Goal: Task Accomplishment & Management: Manage account settings

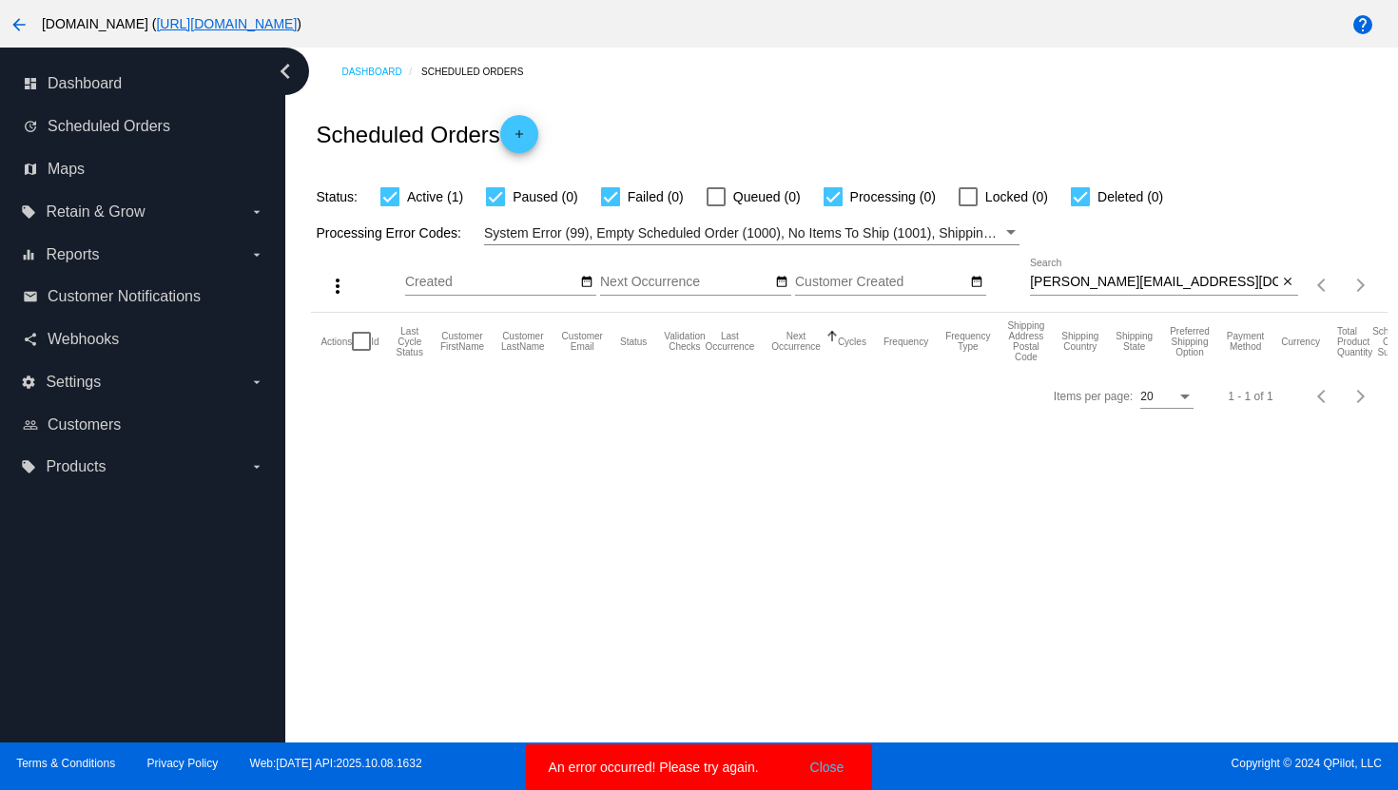
click at [21, 29] on mat-icon "arrow_back" at bounding box center [19, 24] width 23 height 23
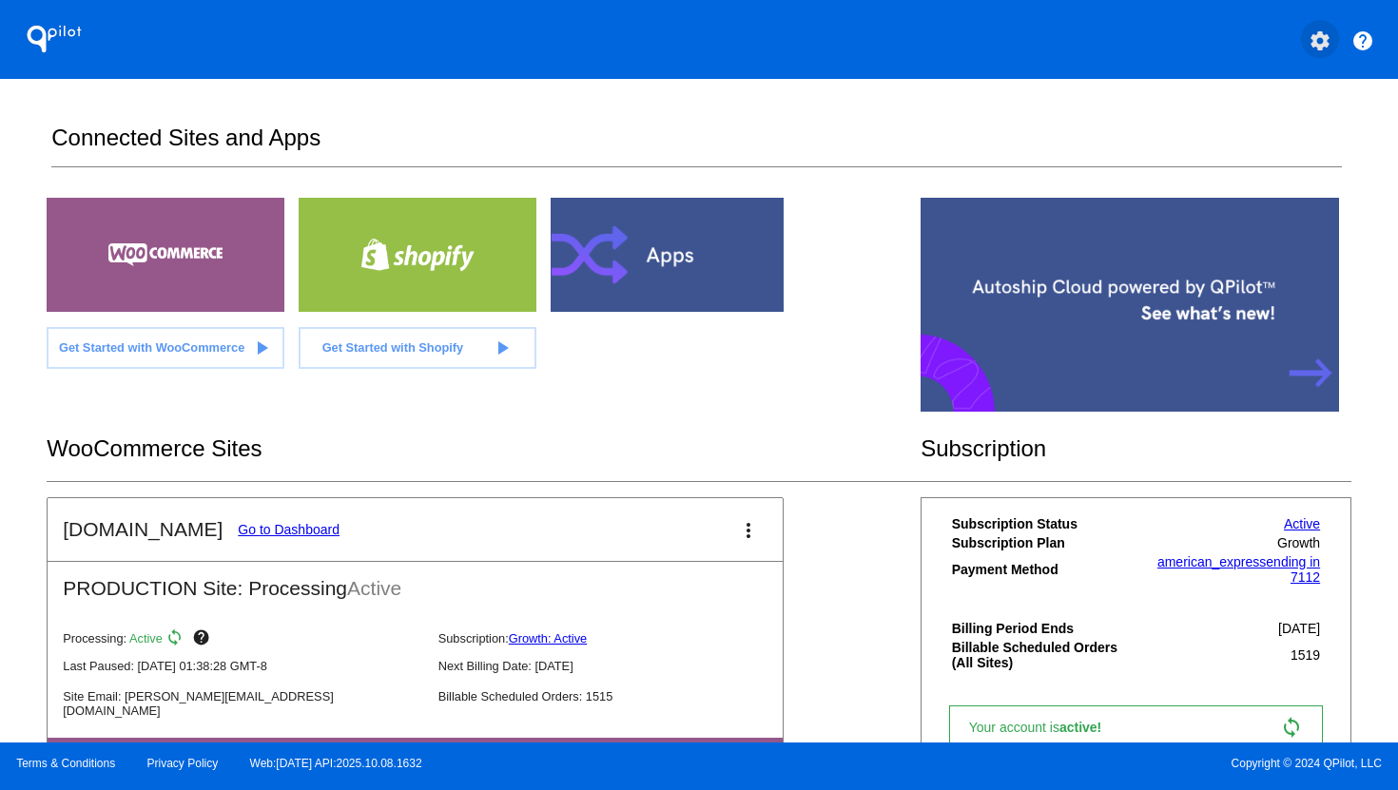
click at [1319, 57] on button "settings" at bounding box center [1320, 39] width 38 height 38
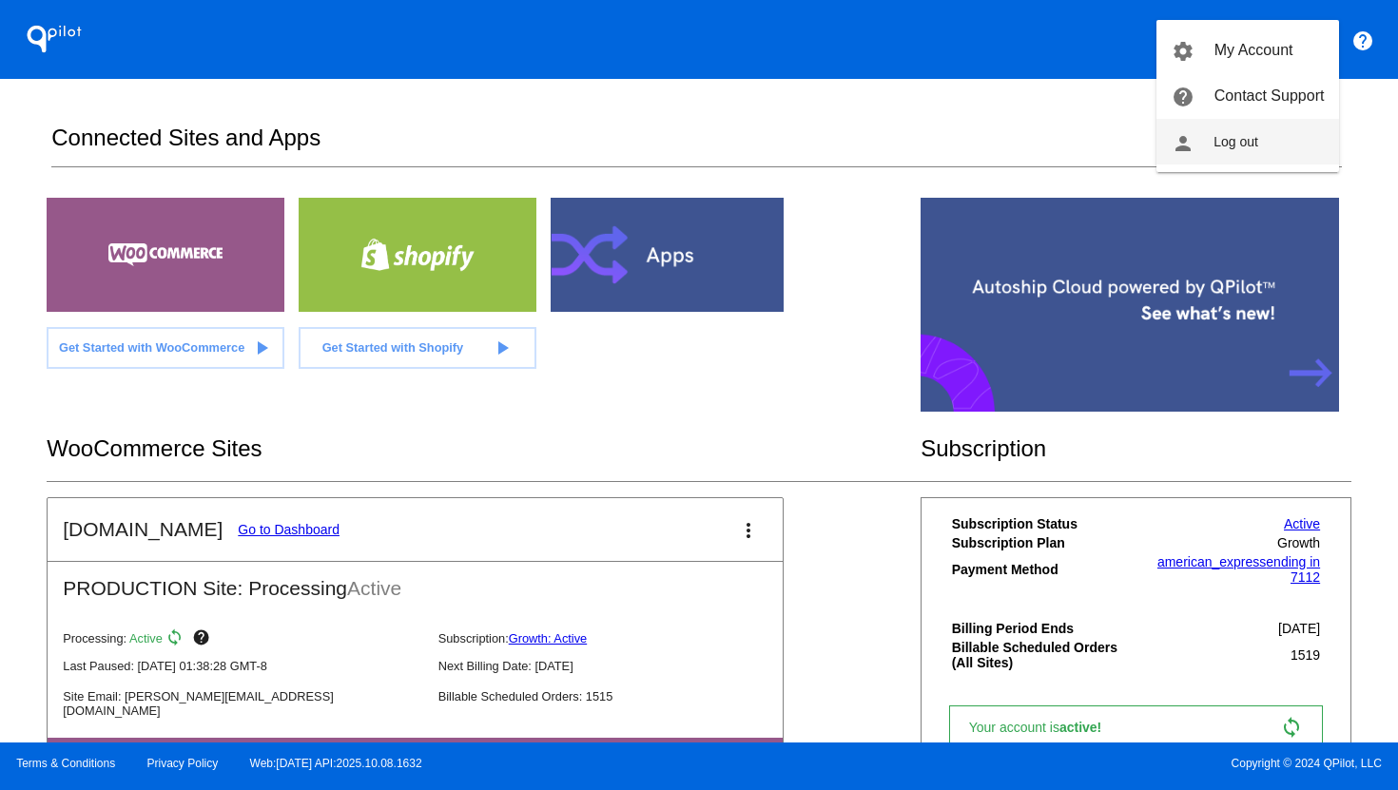
click at [1265, 145] on button "person Log out" at bounding box center [1247, 142] width 183 height 46
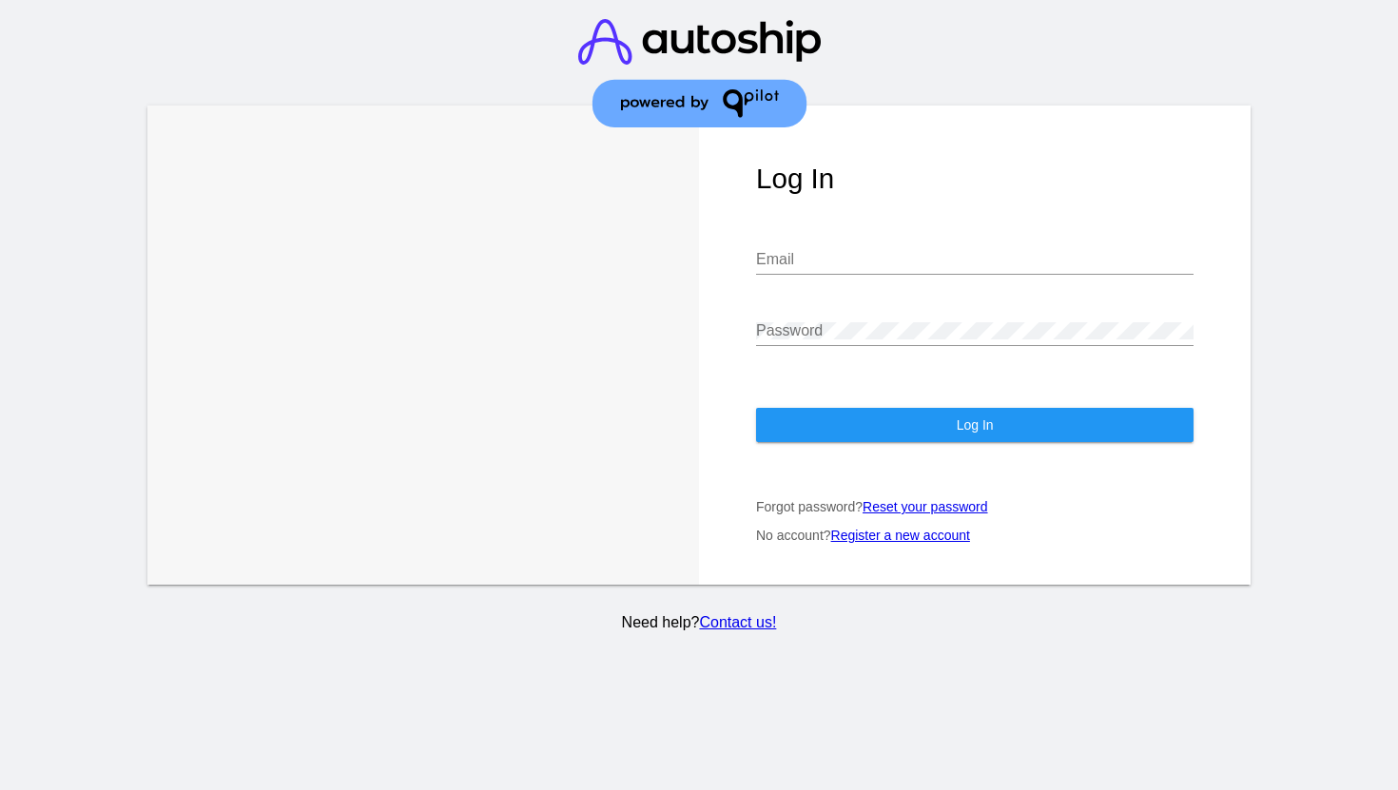
click at [906, 232] on div "Email" at bounding box center [974, 253] width 437 height 43
click at [896, 251] on input "Email" at bounding box center [974, 259] width 437 height 17
type input "[PERSON_NAME][EMAIL_ADDRESS][DOMAIN_NAME]"
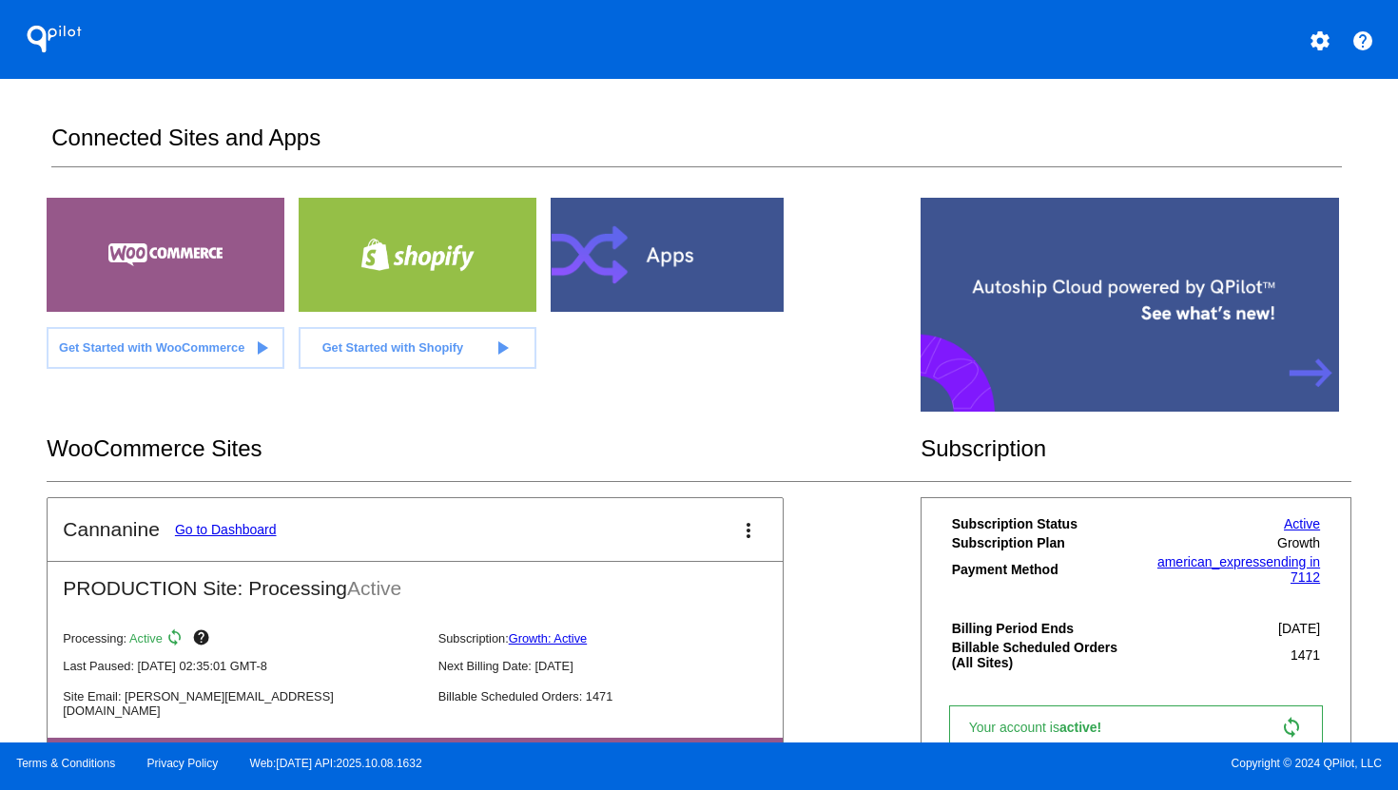
click at [228, 529] on link "Go to Dashboard" at bounding box center [226, 529] width 102 height 15
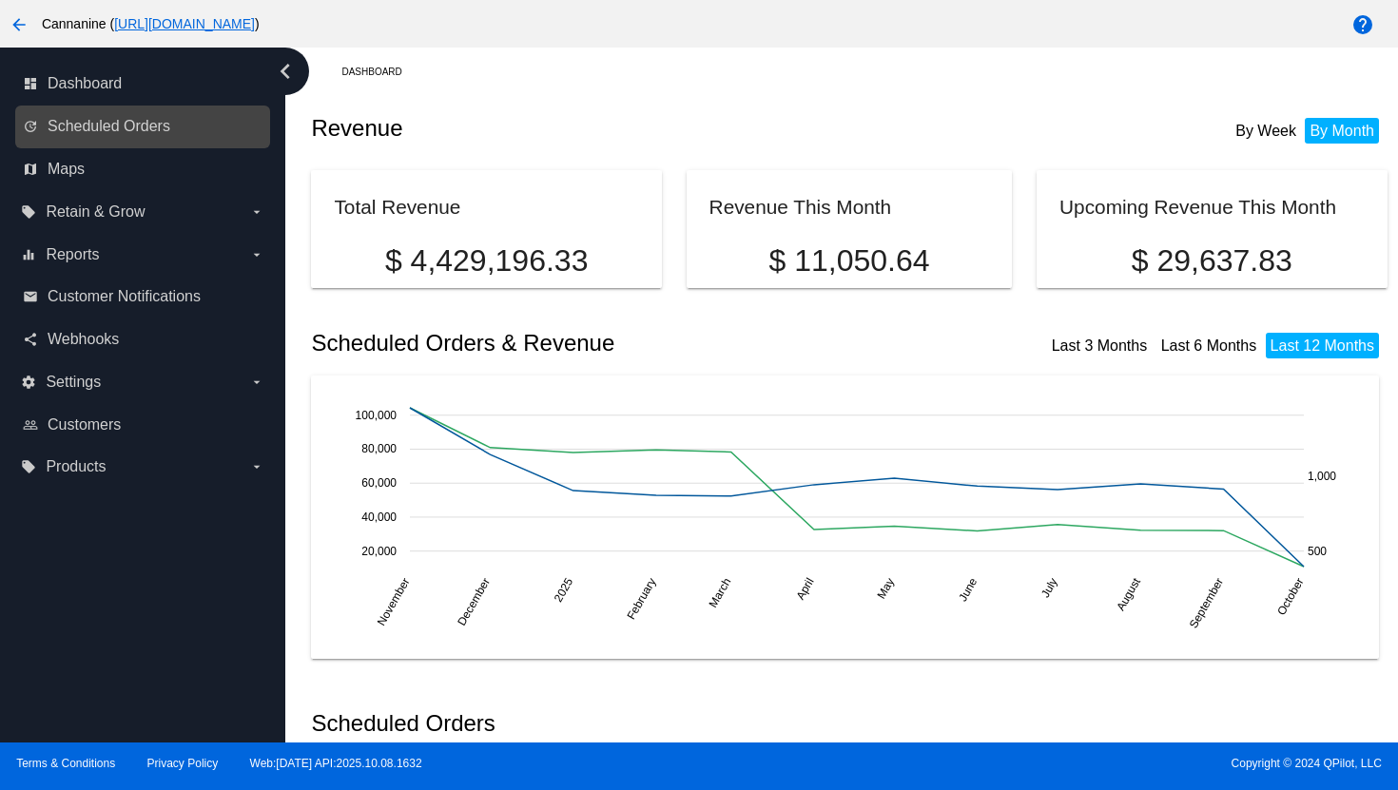
click at [180, 139] on link "update Scheduled Orders" at bounding box center [143, 126] width 241 height 30
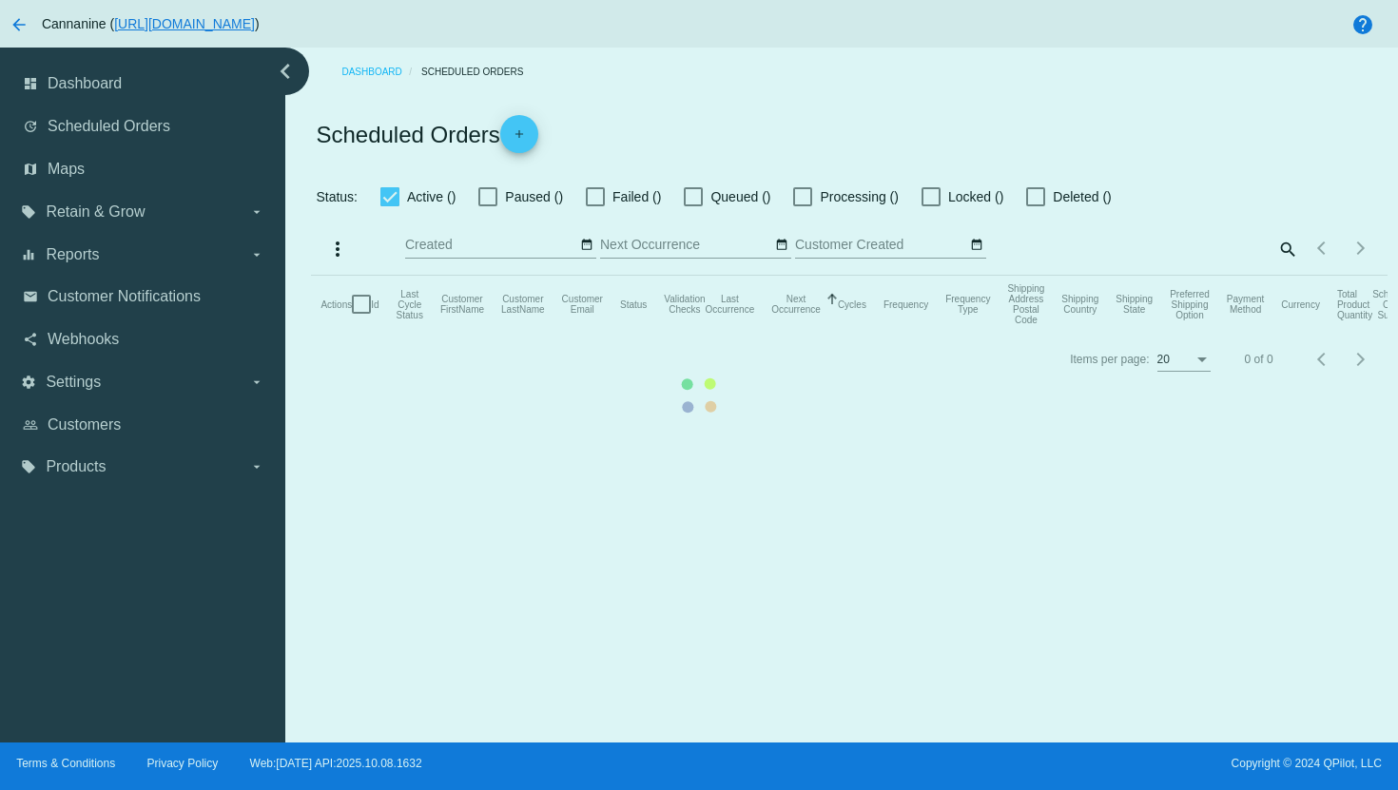
checkbox input "true"
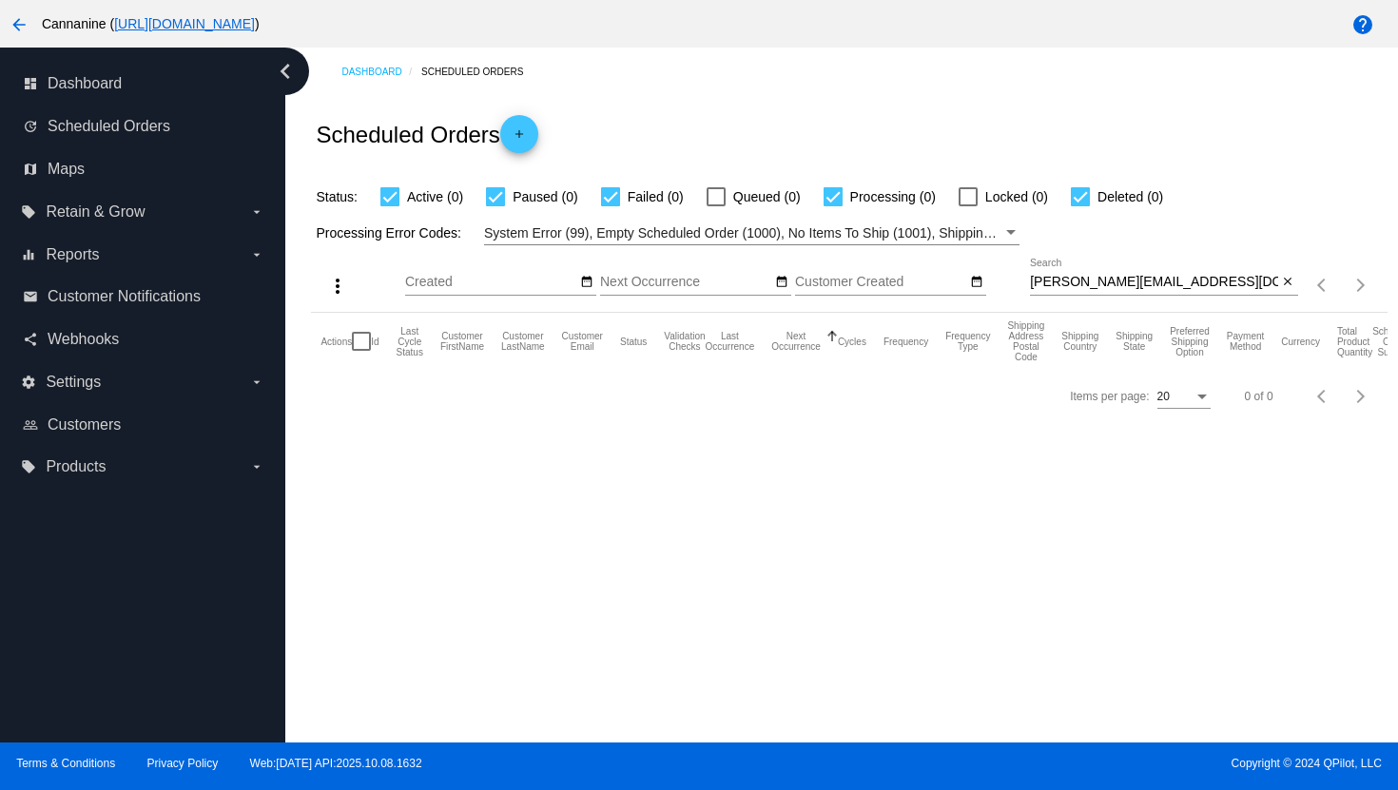
click at [1119, 278] on input "[PERSON_NAME][EMAIL_ADDRESS][DOMAIN_NAME]" at bounding box center [1154, 282] width 248 height 15
paste input "[EMAIL_ADDRESS]"
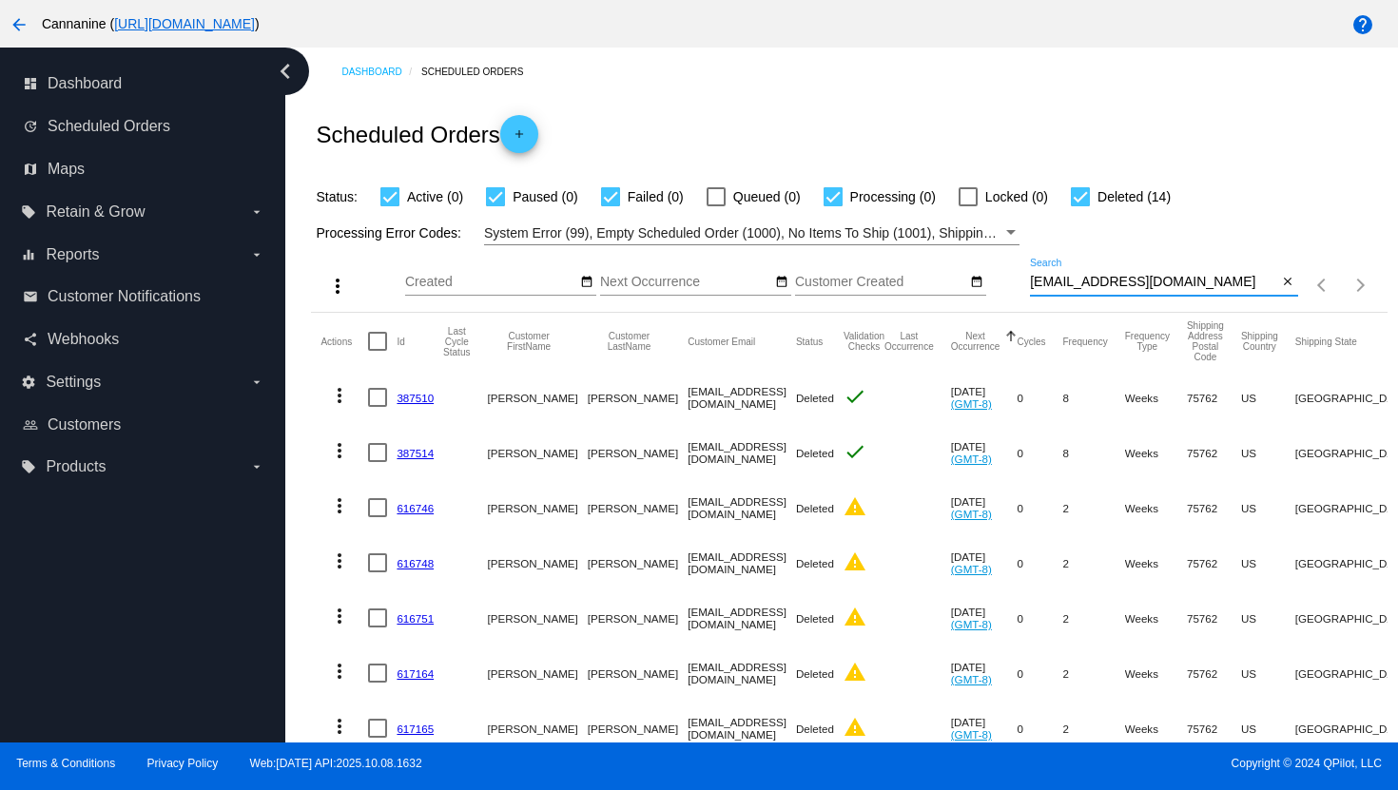
type input "[EMAIL_ADDRESS][DOMAIN_NAME]"
click at [345, 394] on mat-icon "more_vert" at bounding box center [339, 395] width 23 height 23
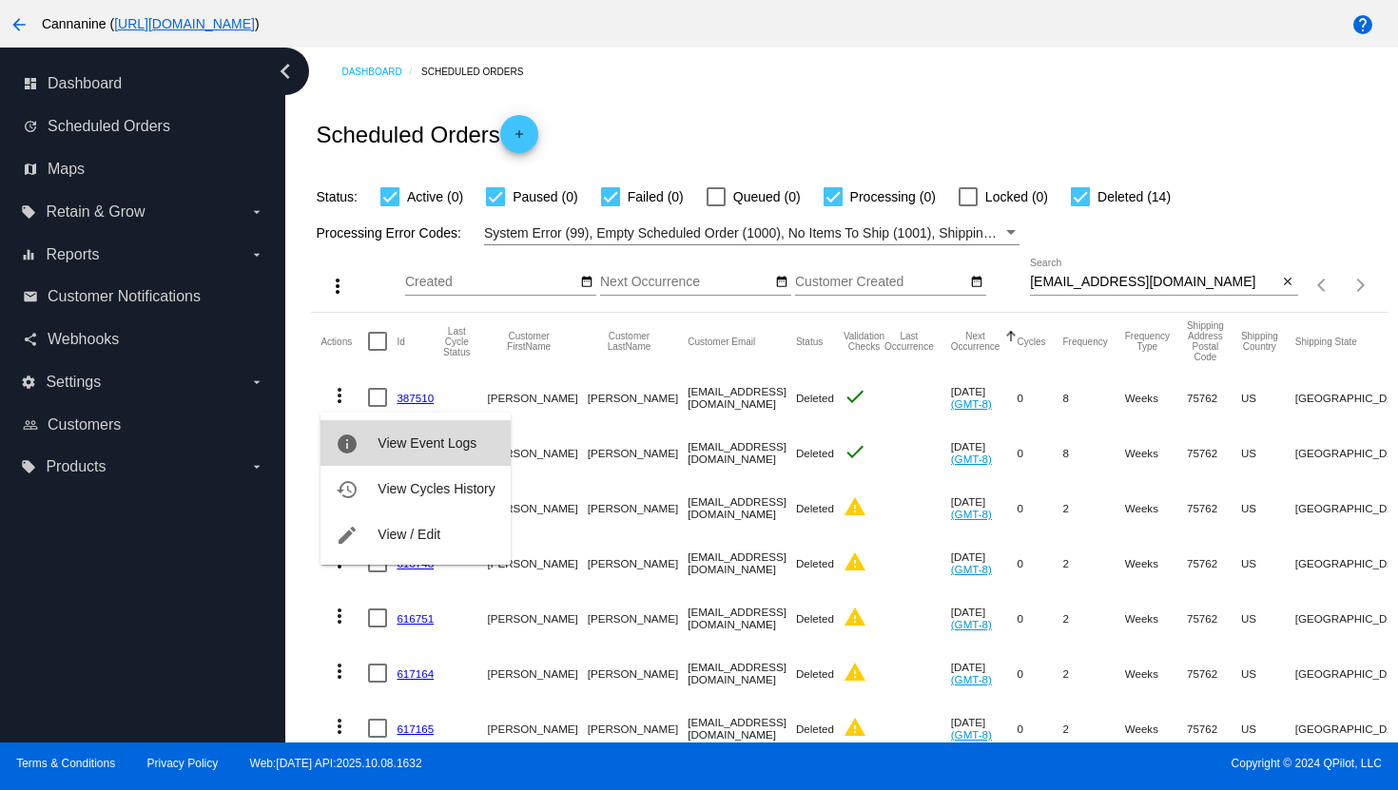
click at [359, 441] on button "info View Event Logs" at bounding box center [414, 443] width 189 height 46
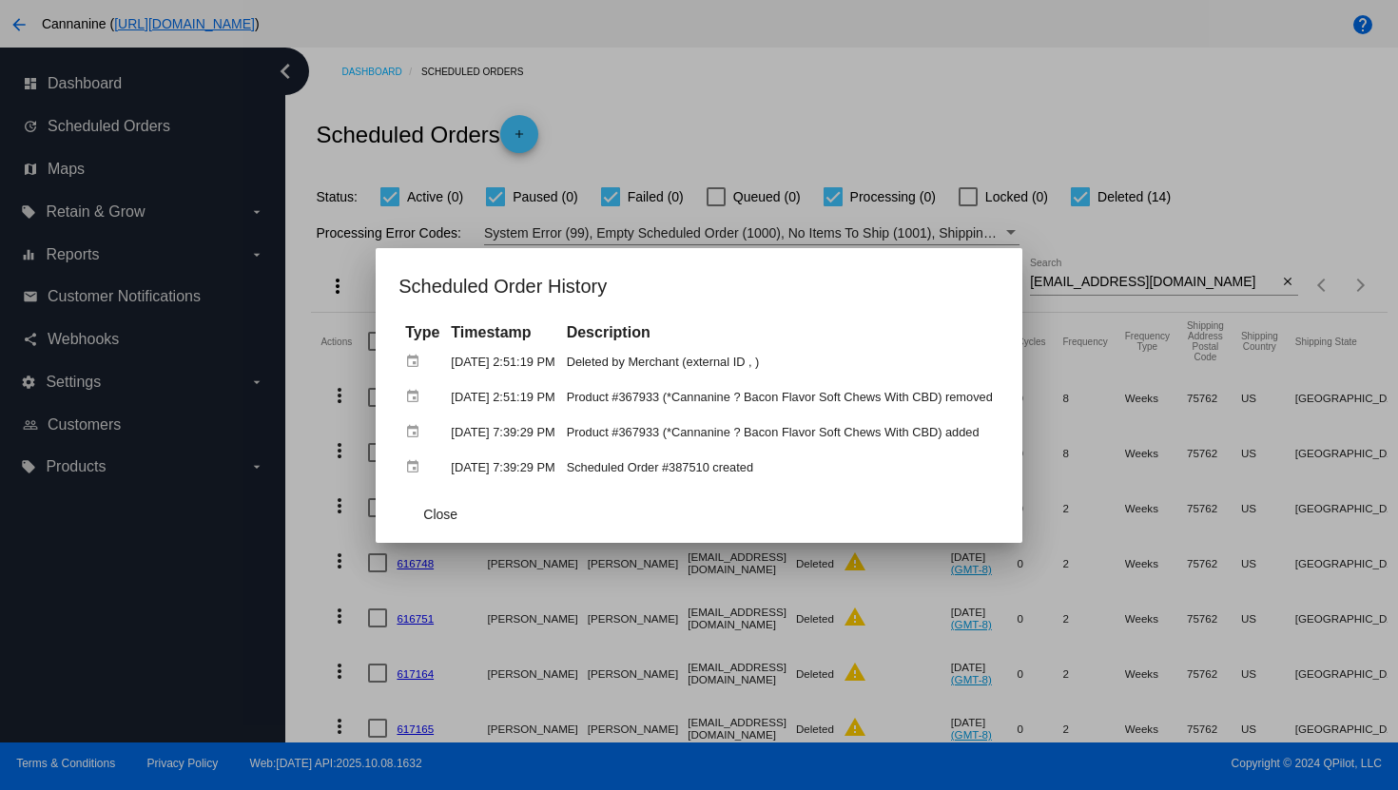
click at [752, 149] on div at bounding box center [699, 395] width 1398 height 790
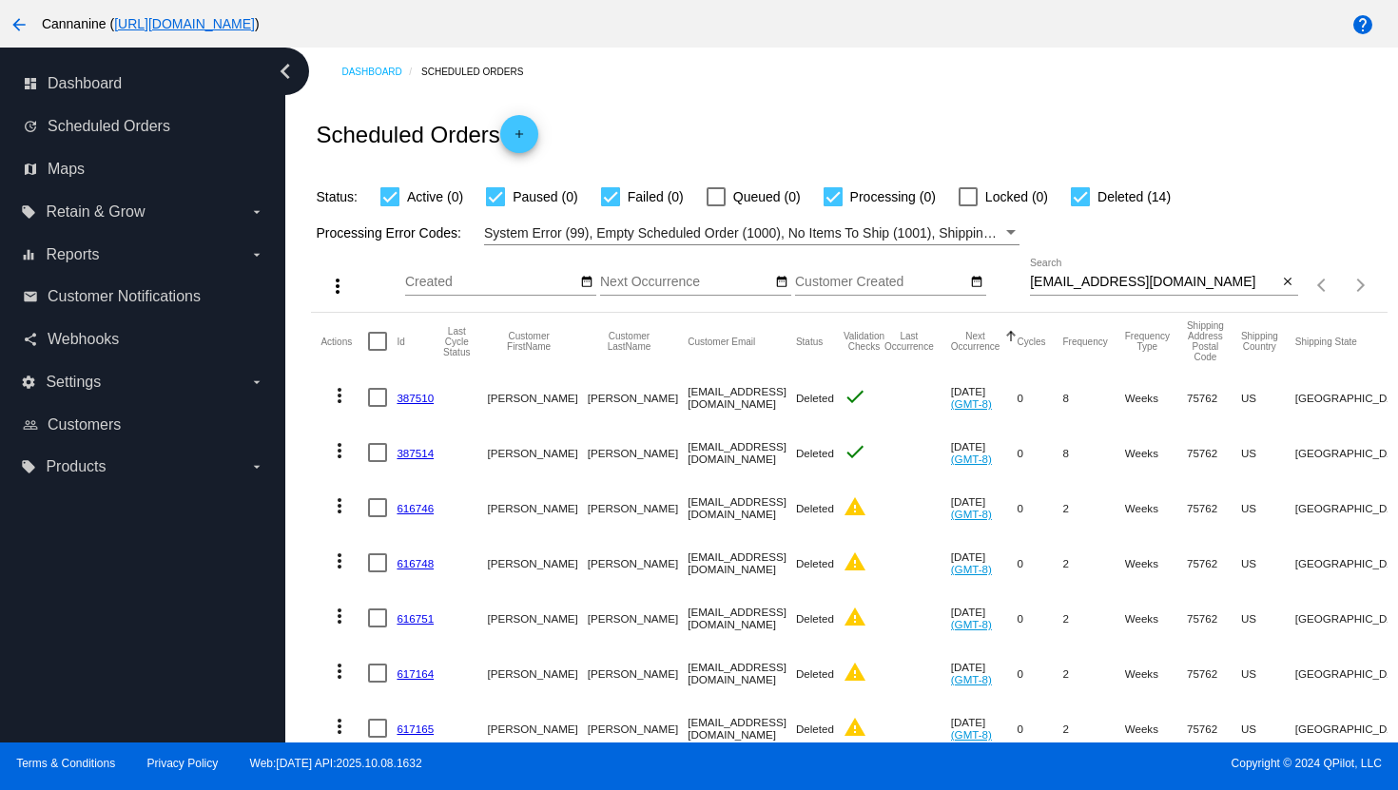
click at [1071, 198] on div at bounding box center [1080, 196] width 19 height 19
click at [1079, 206] on input "Deleted (14)" at bounding box center [1079, 206] width 1 height 1
checkbox input "false"
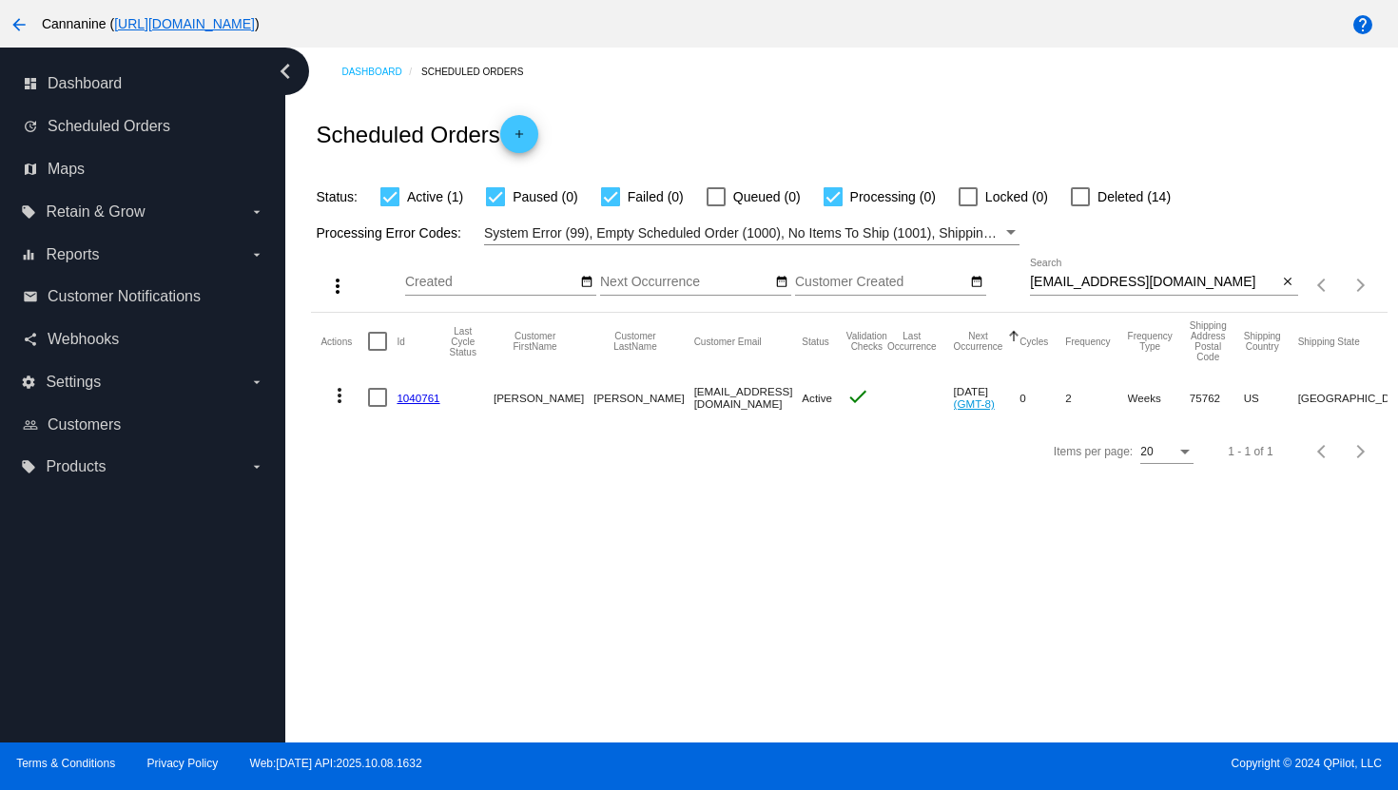
click at [338, 405] on mat-icon "more_vert" at bounding box center [339, 395] width 23 height 23
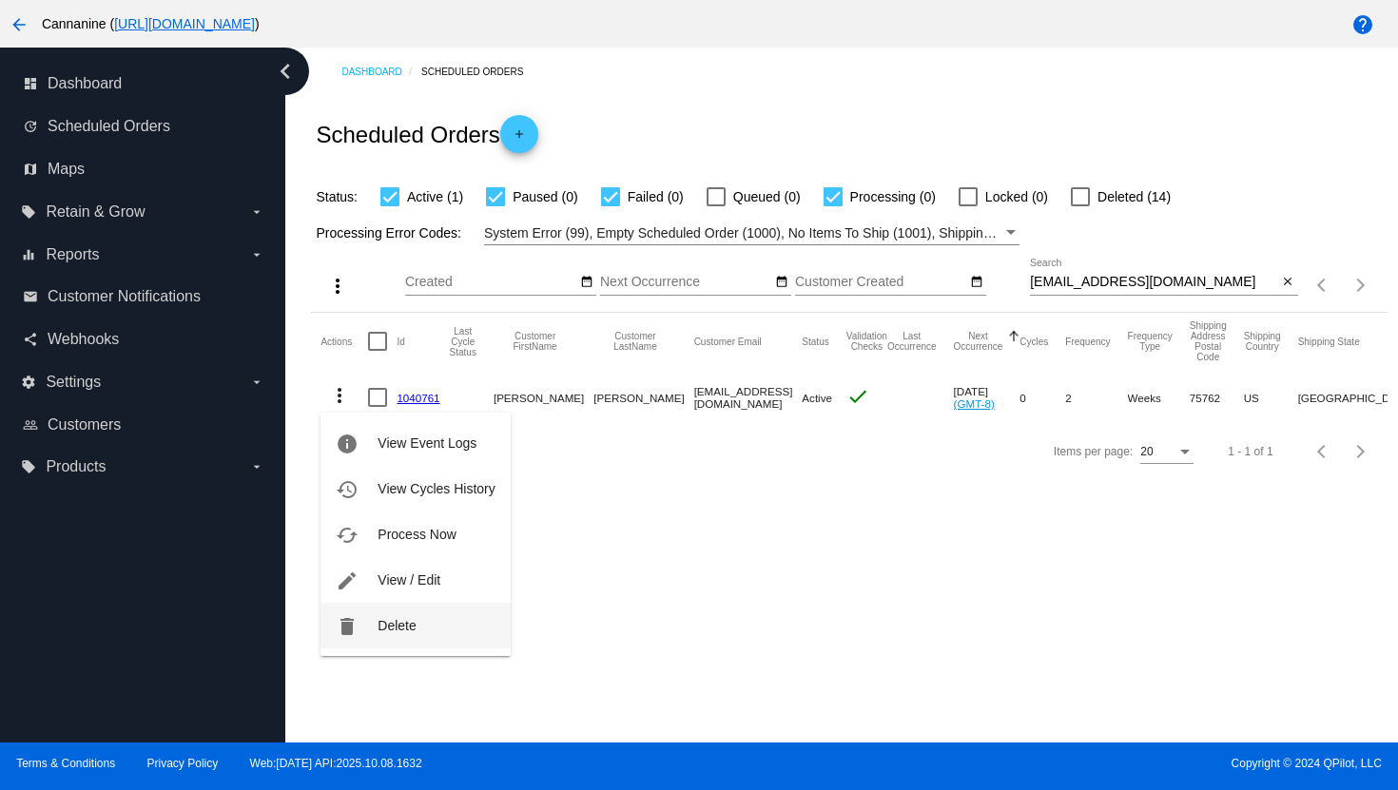
click at [383, 630] on span "Delete" at bounding box center [396, 625] width 38 height 15
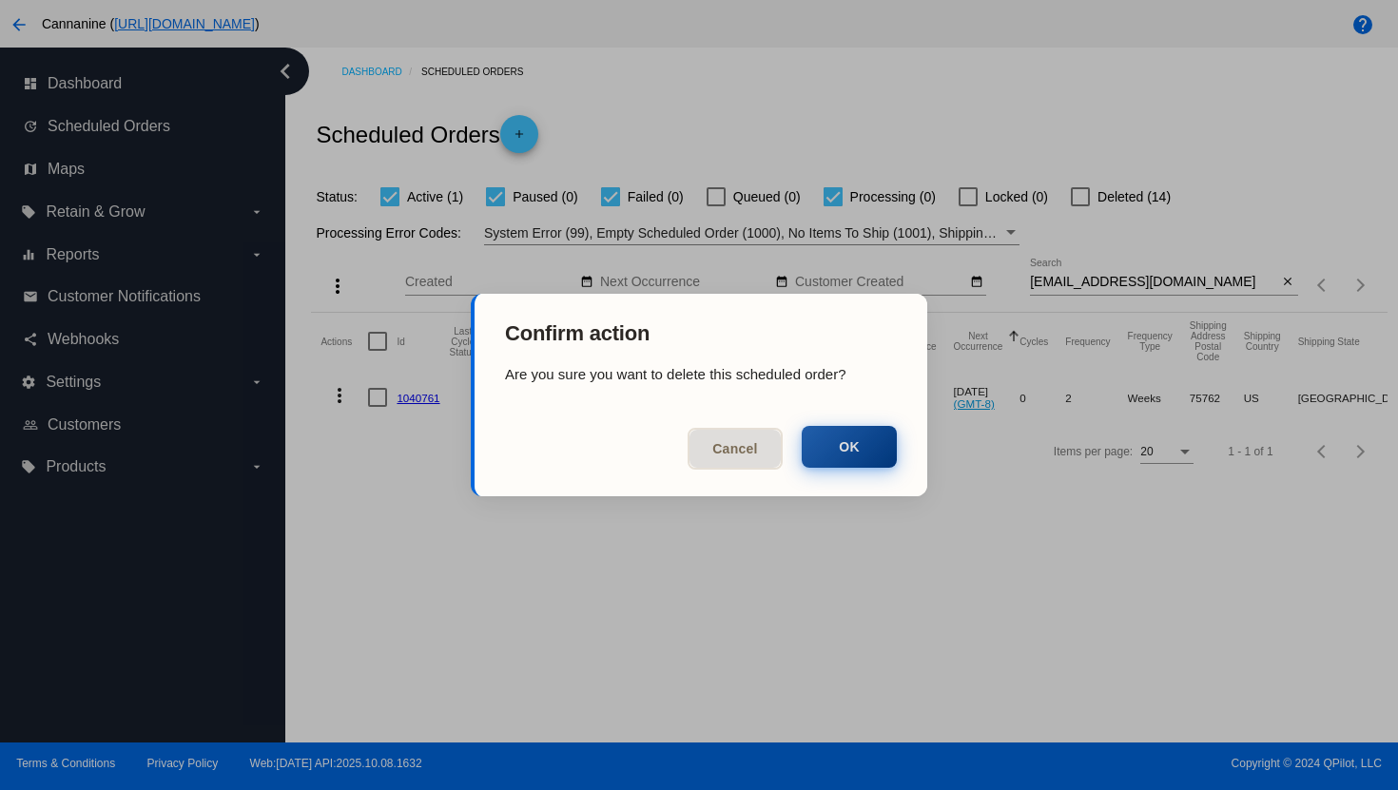
click at [849, 447] on button "OK" at bounding box center [848, 447] width 95 height 42
